Goal: Task Accomplishment & Management: Manage account settings

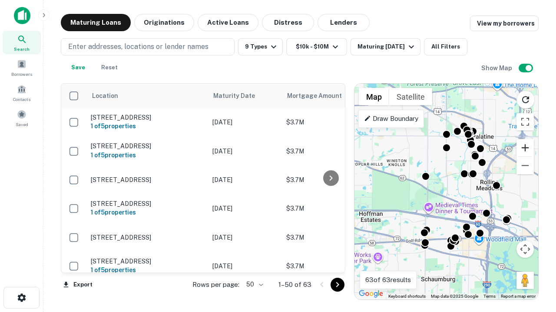
click at [525, 148] on button "Zoom in" at bounding box center [524, 147] width 17 height 17
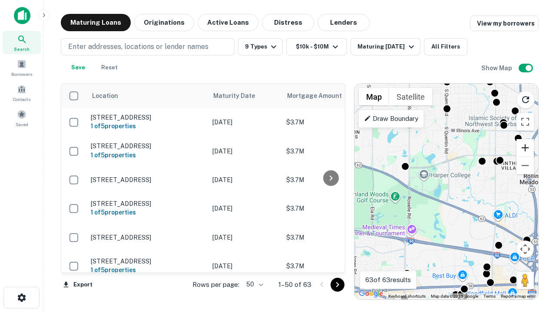
click at [525, 148] on button "Zoom in" at bounding box center [524, 147] width 17 height 17
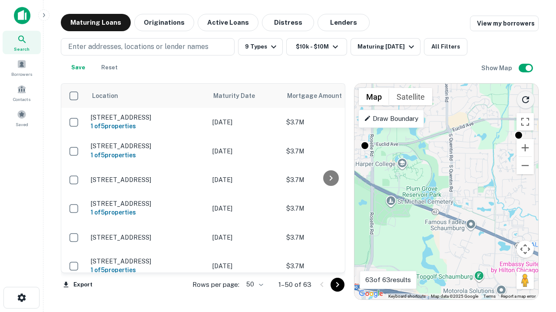
click at [525, 98] on icon "Reload search area" at bounding box center [525, 100] width 10 height 10
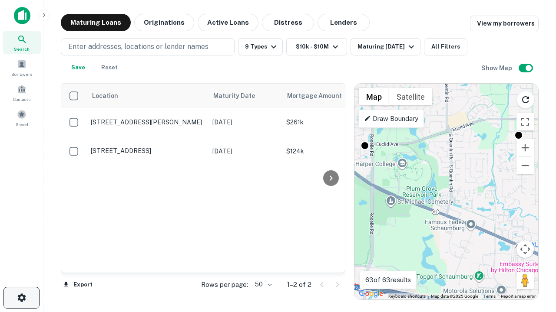
click at [21, 298] on icon "button" at bounding box center [21, 298] width 10 height 10
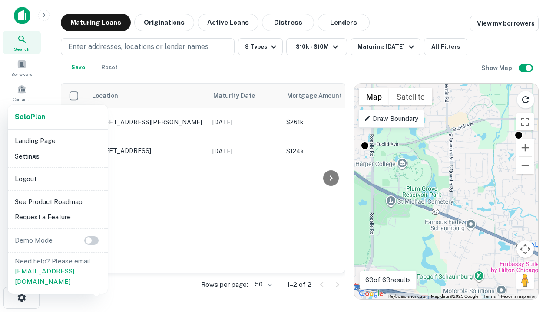
click at [57, 179] on li "Logout" at bounding box center [57, 179] width 93 height 16
